Goal: Information Seeking & Learning: Learn about a topic

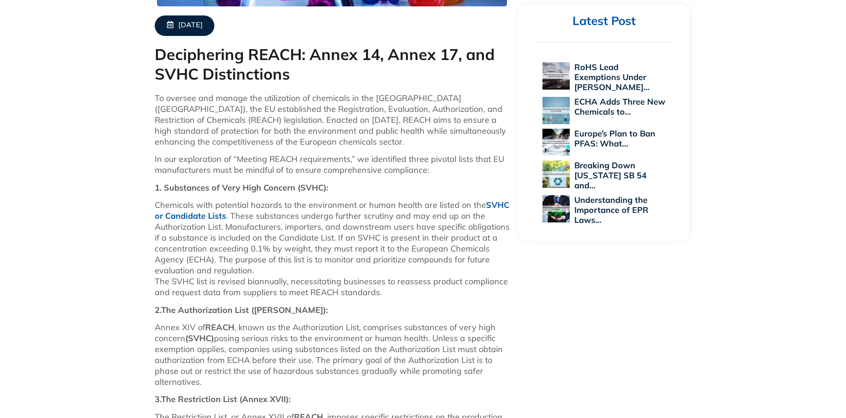
scroll to position [364, 0]
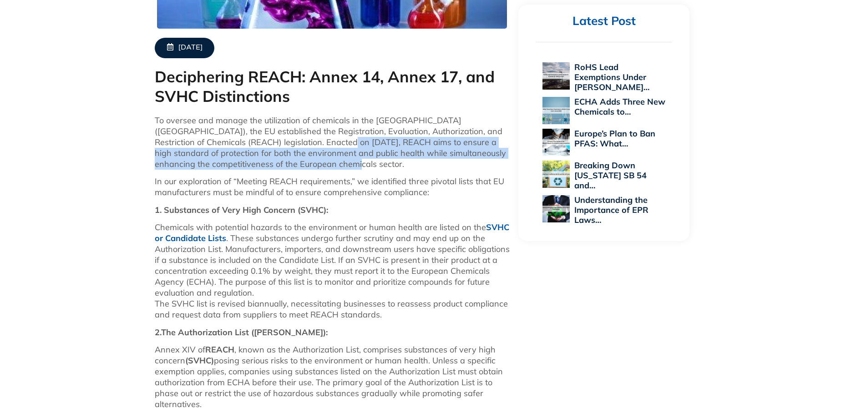
drag, startPoint x: 293, startPoint y: 140, endPoint x: 300, endPoint y: 161, distance: 22.2
click at [300, 161] on p "To oversee and manage the utilization of chemicals in the [GEOGRAPHIC_DATA] ([G…" at bounding box center [332, 142] width 355 height 55
copy p "REACH aims to ensure a high standard of protection for both the environment and…"
click at [66, 161] on div "[DATE] Deciphering REACH: Annex 14, Annex 17, and SVHC Distinctions To oversee …" at bounding box center [423, 267] width 846 height 754
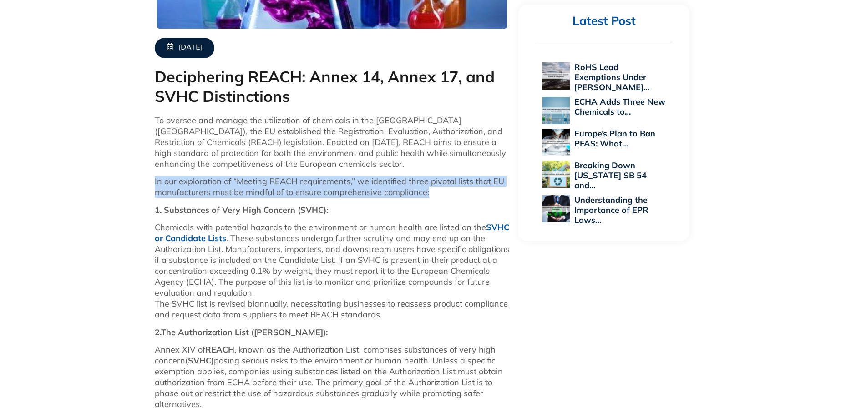
drag, startPoint x: 146, startPoint y: 181, endPoint x: 450, endPoint y: 192, distance: 304.5
click at [450, 192] on div "[DATE] Deciphering REACH: Annex 14, Annex 17, and SVHC Distinctions To oversee …" at bounding box center [423, 267] width 846 height 754
copy p "In our exploration of “Meeting REACH requirements,” we identified three pivotal…"
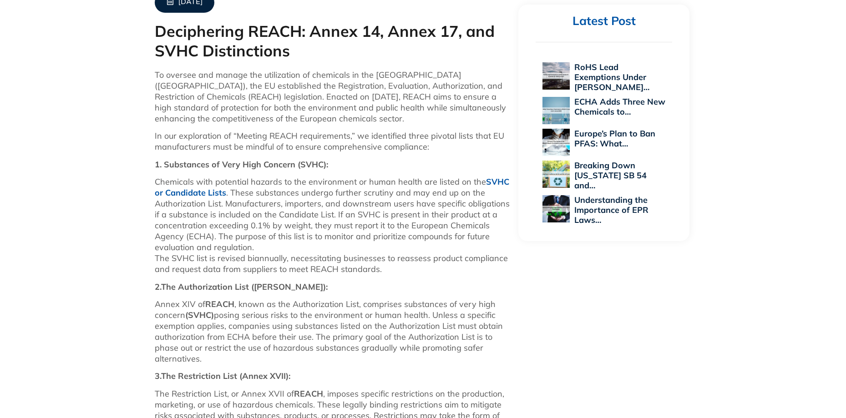
click at [78, 186] on div "[DATE] Deciphering REACH: Annex 14, Annex 17, and SVHC Distinctions To oversee …" at bounding box center [423, 221] width 846 height 754
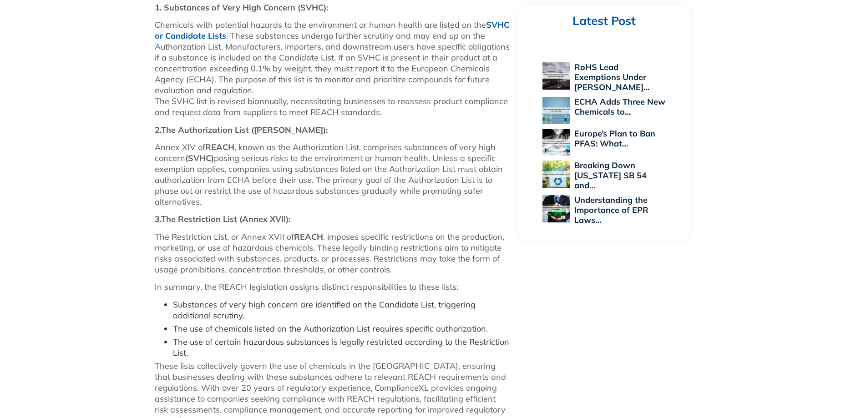
scroll to position [546, 0]
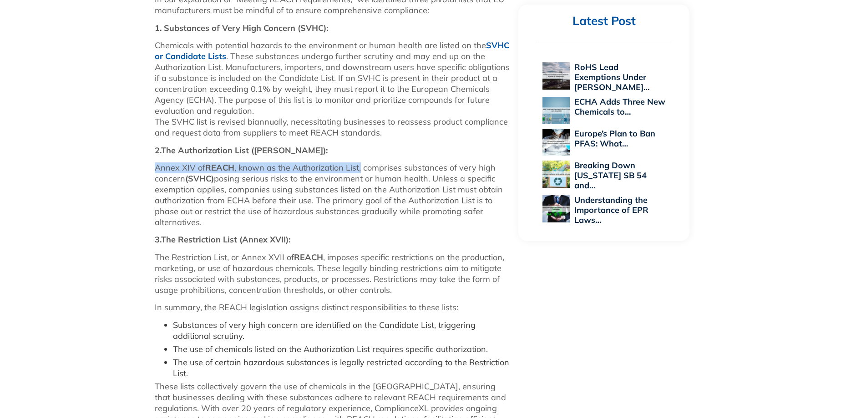
drag, startPoint x: 359, startPoint y: 167, endPoint x: 152, endPoint y: 165, distance: 207.0
click at [154, 165] on div "[DATE] Deciphering REACH: Annex 14, Annex 17, and SVHC Distinctions To oversee …" at bounding box center [332, 85] width 364 height 745
copy p "Annex XIV of REACH , known as the Authorization List,"
click at [82, 154] on div "[DATE] Deciphering REACH: Annex 14, Annex 17, and SVHC Distinctions To oversee …" at bounding box center [423, 85] width 846 height 754
drag, startPoint x: 362, startPoint y: 168, endPoint x: 400, endPoint y: 170, distance: 38.2
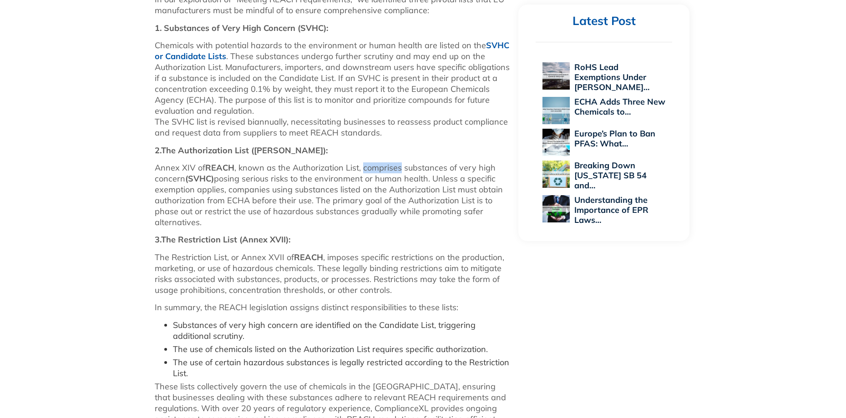
click at [400, 170] on p "Annex XIV of REACH , known as the Authorization List, comprises substances of v…" at bounding box center [332, 194] width 355 height 65
copy p "comprises"
click at [106, 161] on div "[DATE] Deciphering REACH: Annex 14, Annex 17, and SVHC Distinctions To oversee …" at bounding box center [423, 85] width 846 height 754
